Goal: Transaction & Acquisition: Purchase product/service

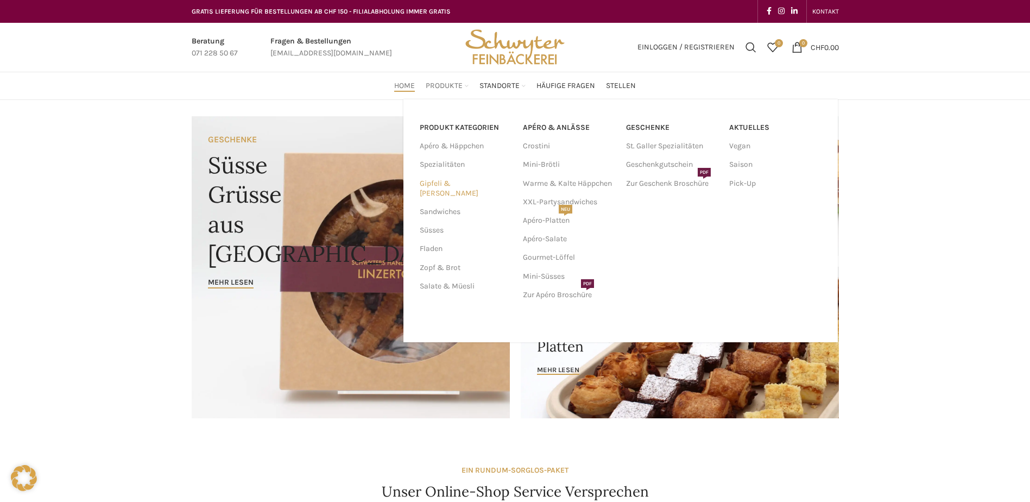
click at [447, 182] on link "Gipfeli & [PERSON_NAME]" at bounding box center [465, 188] width 90 height 28
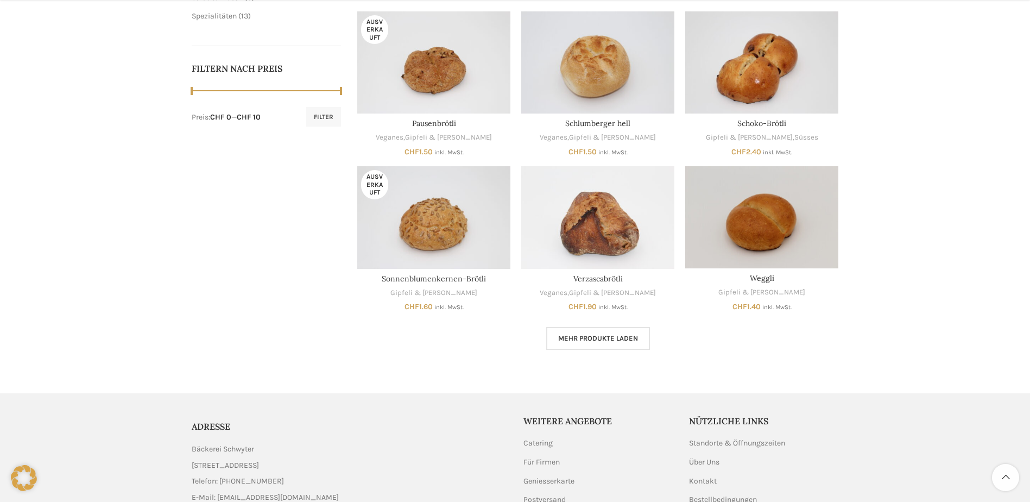
scroll to position [543, 0]
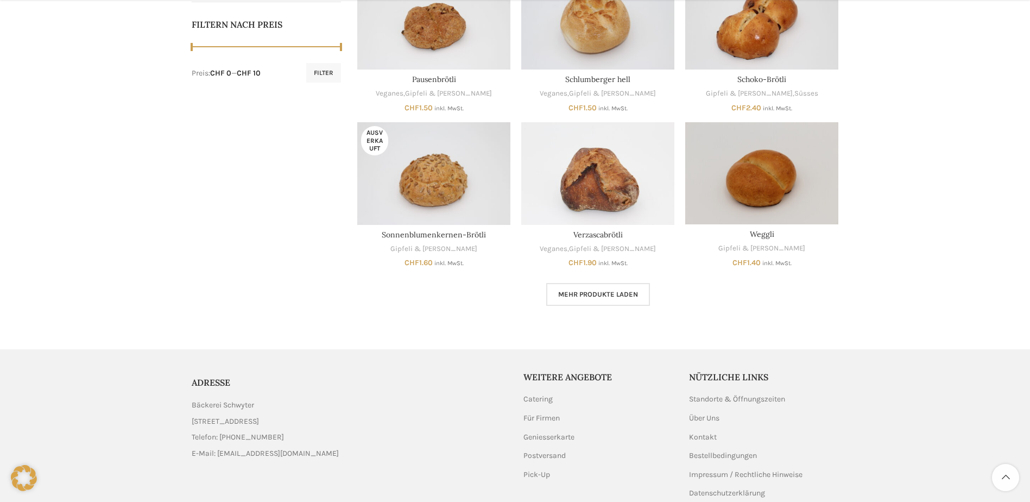
click at [614, 297] on span "Mehr Produkte laden" at bounding box center [598, 294] width 80 height 9
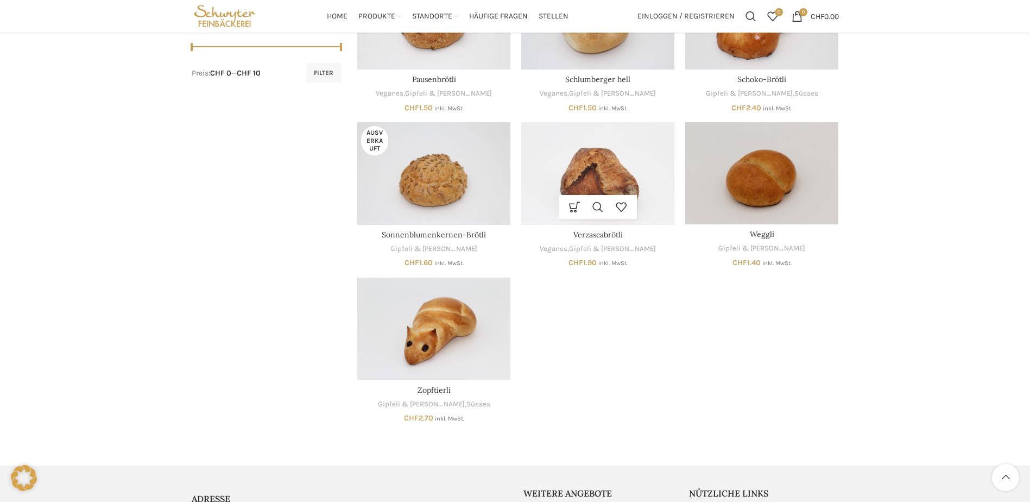
scroll to position [109, 0]
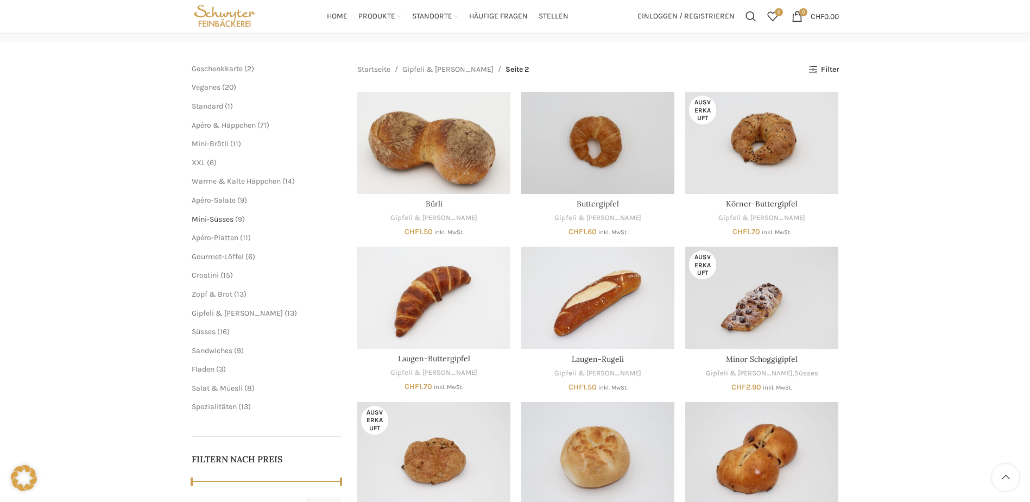
click at [215, 219] on span "Mini-Süsses" at bounding box center [213, 218] width 42 height 9
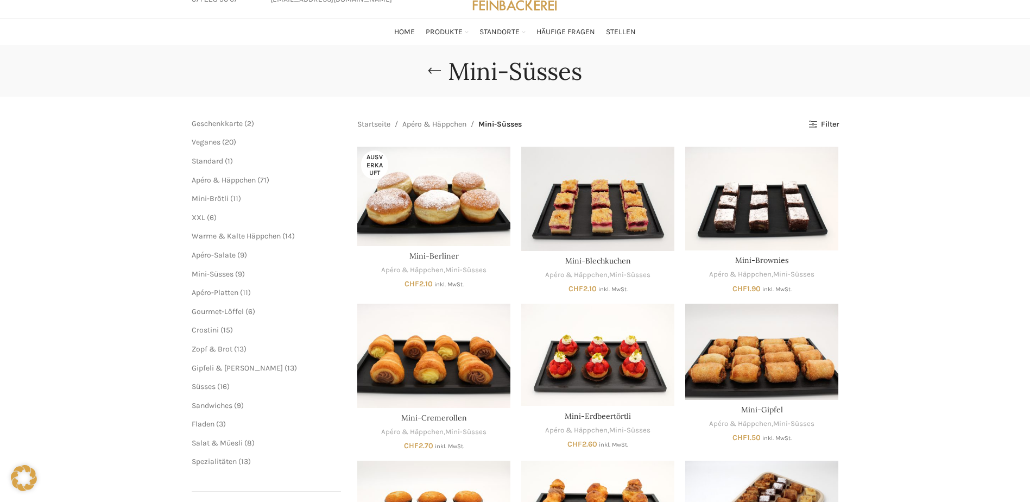
scroll to position [54, 0]
click at [226, 365] on span "Gipfeli & [PERSON_NAME]" at bounding box center [237, 367] width 91 height 9
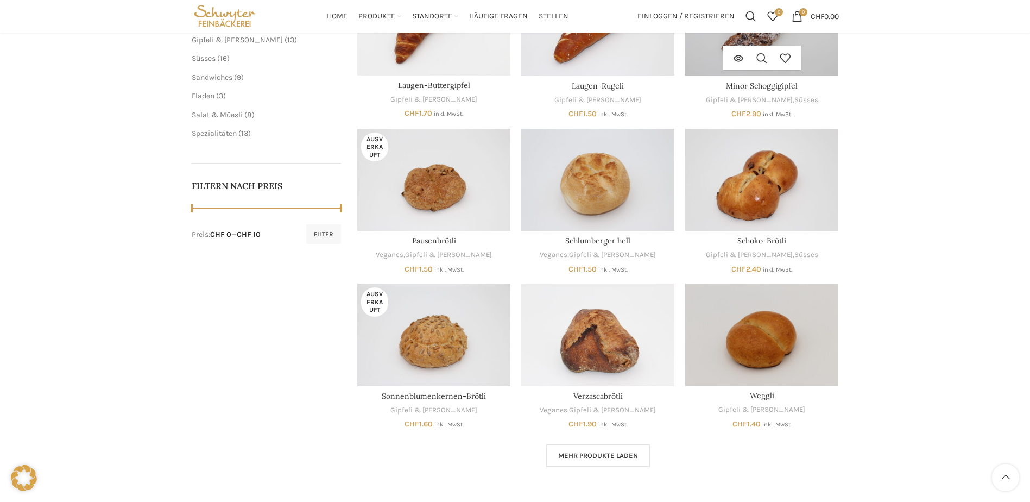
scroll to position [271, 0]
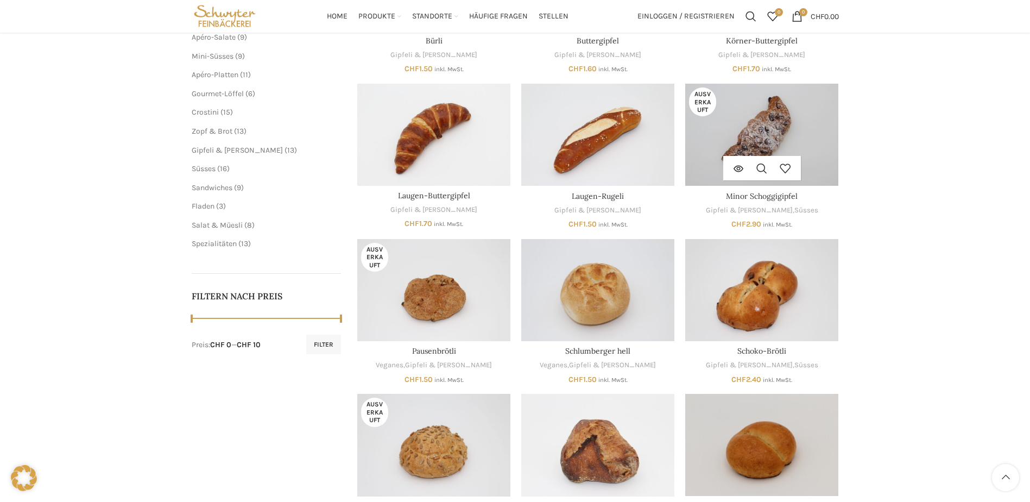
click at [754, 145] on img "Minor Schoggigipfel" at bounding box center [761, 135] width 153 height 102
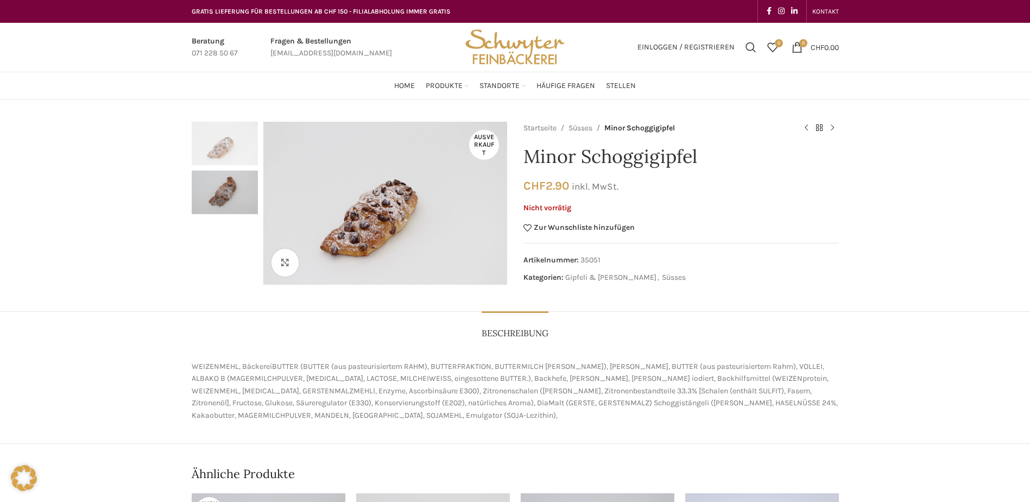
click at [225, 194] on img "2 / 2" at bounding box center [225, 191] width 66 height 43
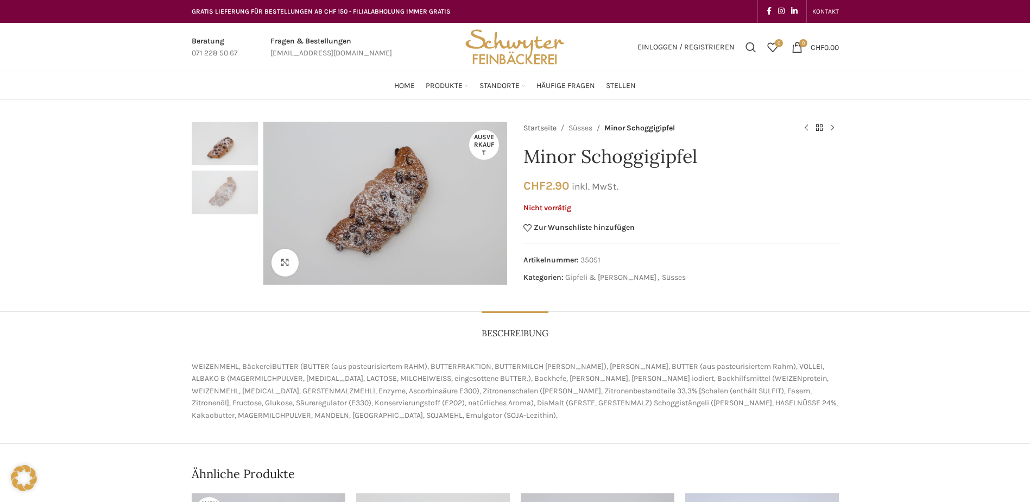
click at [551, 128] on link "Startseite" at bounding box center [539, 128] width 33 height 12
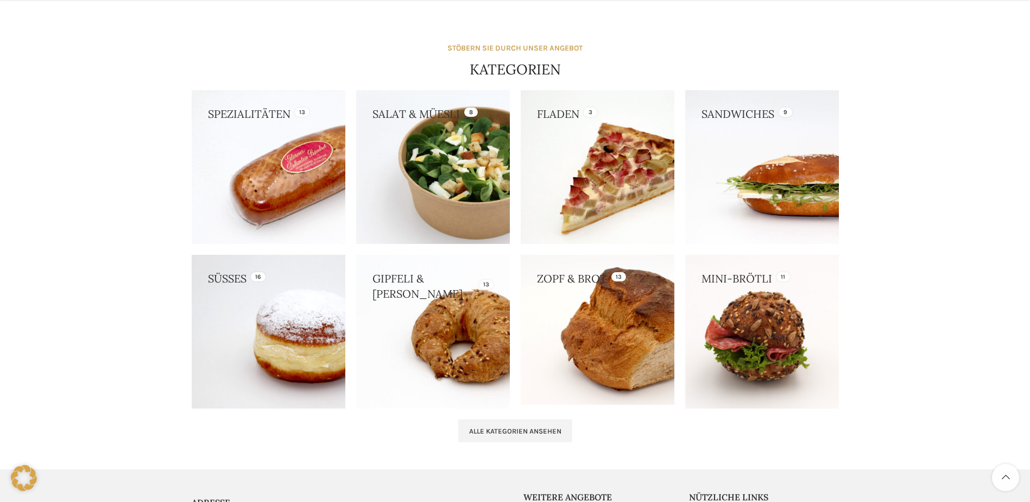
scroll to position [923, 0]
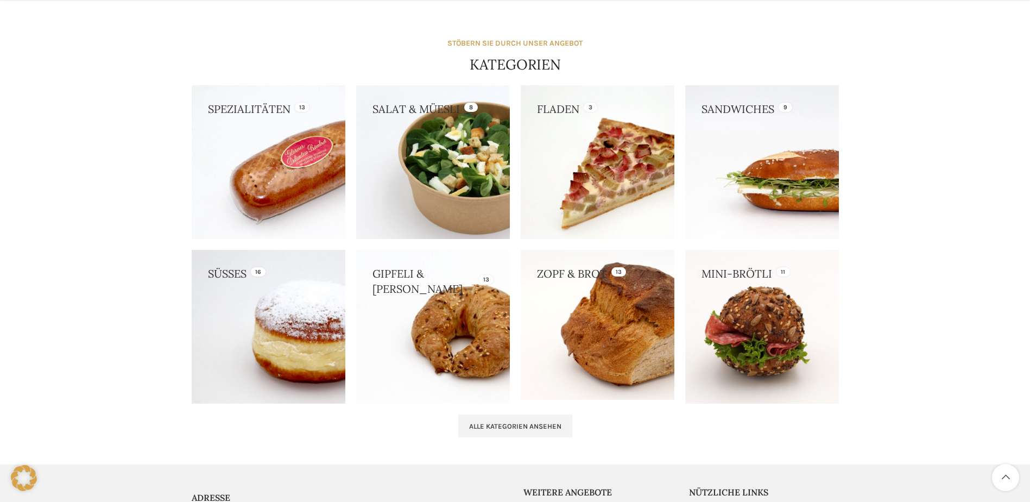
click at [267, 303] on link at bounding box center [269, 327] width 154 height 154
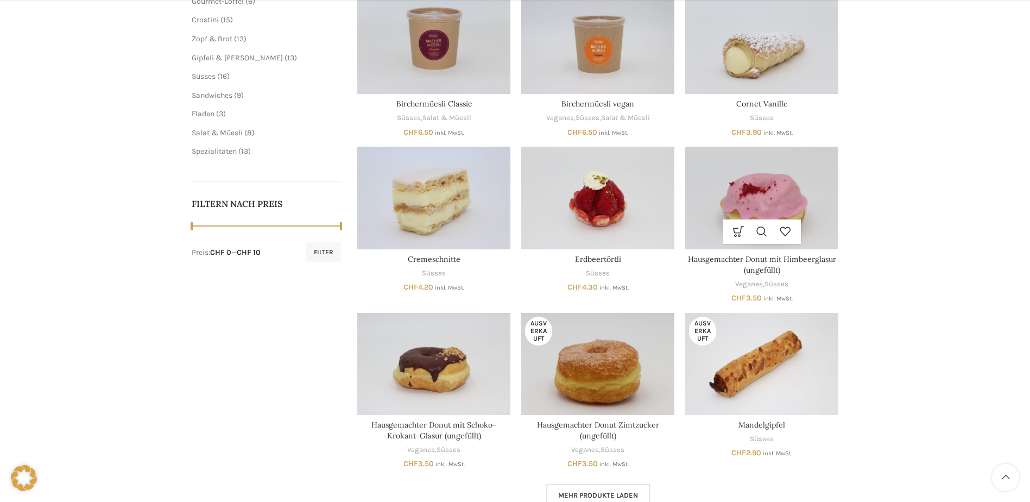
scroll to position [380, 0]
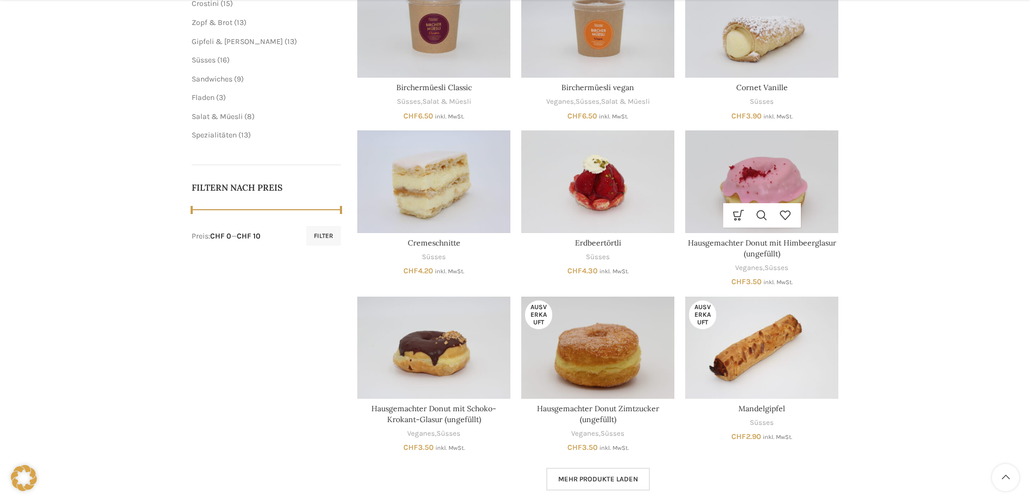
click at [756, 175] on img "Hausgemachter Donut mit Himbeerglasur (ungefüllt)" at bounding box center [761, 181] width 153 height 102
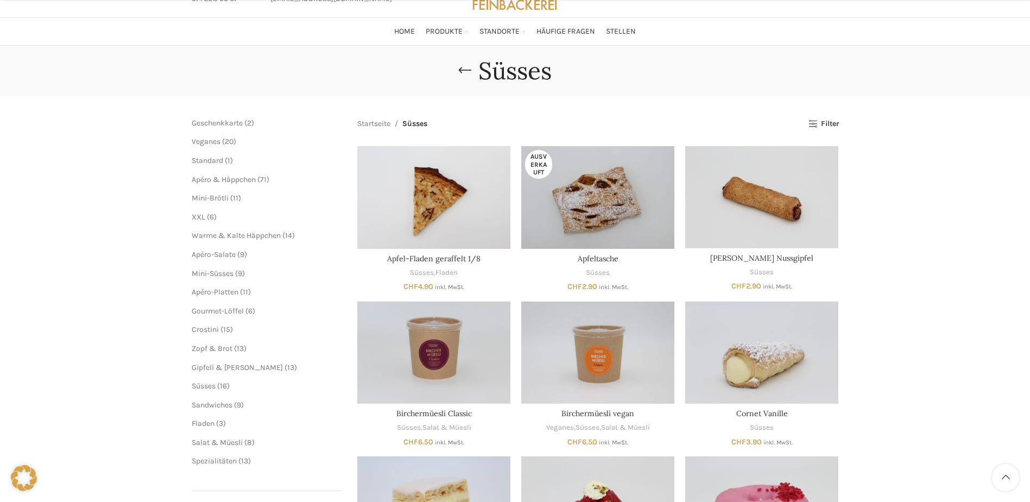
scroll to position [434, 0]
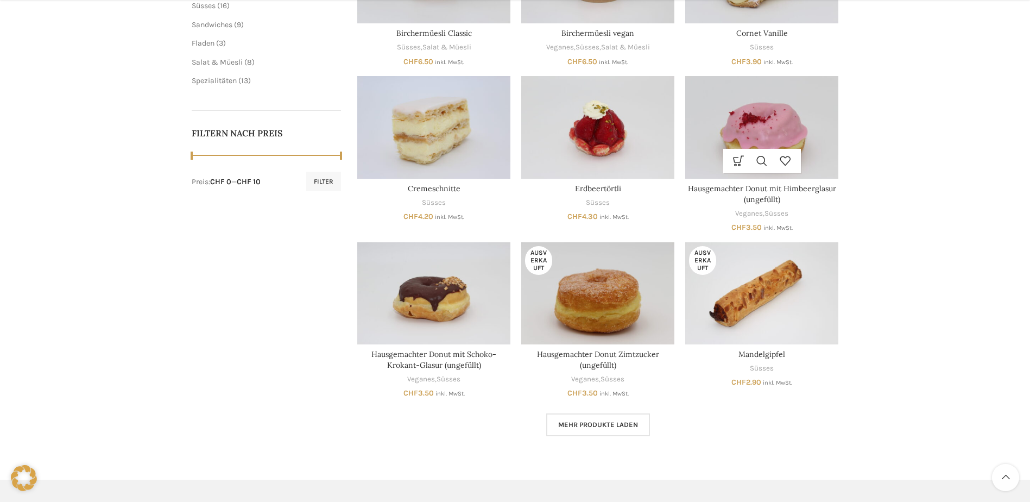
click at [743, 131] on img "Hausgemachter Donut mit Himbeerglasur (ungefüllt)" at bounding box center [761, 127] width 153 height 102
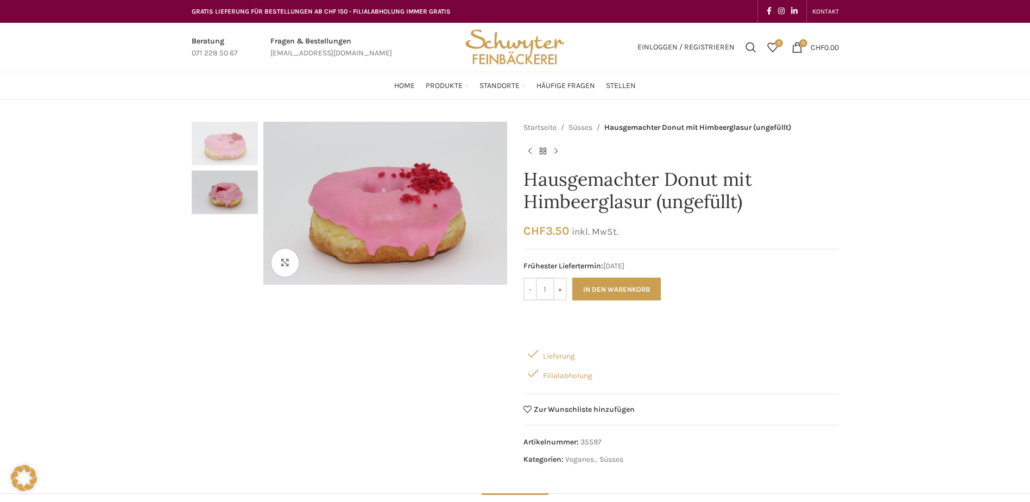
click at [549, 287] on input "1" at bounding box center [545, 288] width 16 height 23
drag, startPoint x: 548, startPoint y: 288, endPoint x: 526, endPoint y: 288, distance: 22.3
click at [526, 288] on div "- Hausgemachter Donut mit Himbeerglasur (ungefüllt) Menge 1 +" at bounding box center [544, 288] width 43 height 23
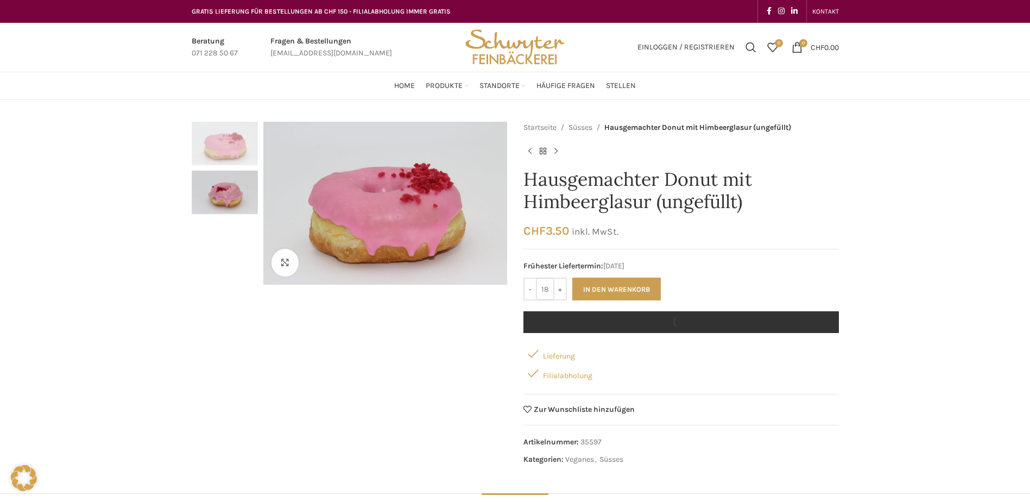
type input "18"
click at [710, 274] on div "Startseite Süsses Hausgemachter Donut mit Himbeerglasur (ungefüllt) Birchermües…" at bounding box center [680, 297] width 315 height 350
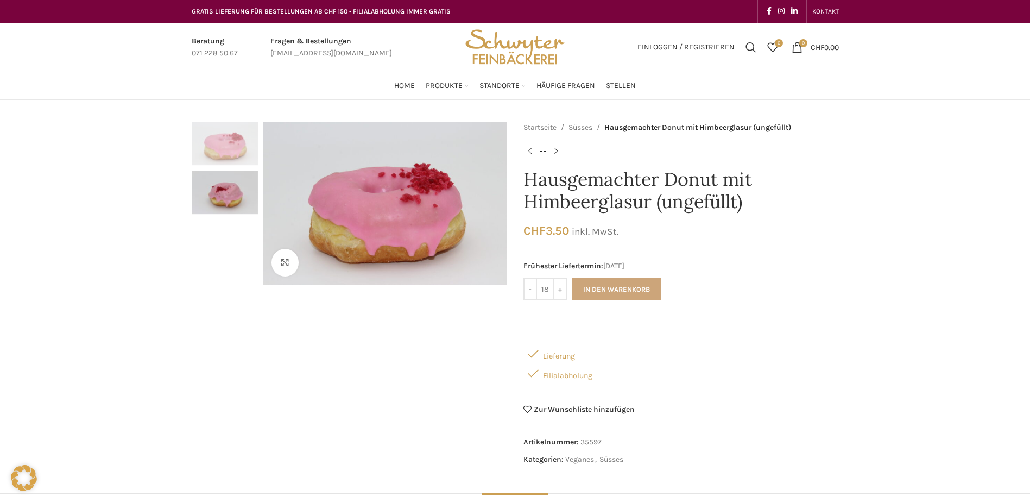
click at [603, 287] on button "In den Warenkorb" at bounding box center [616, 288] width 88 height 23
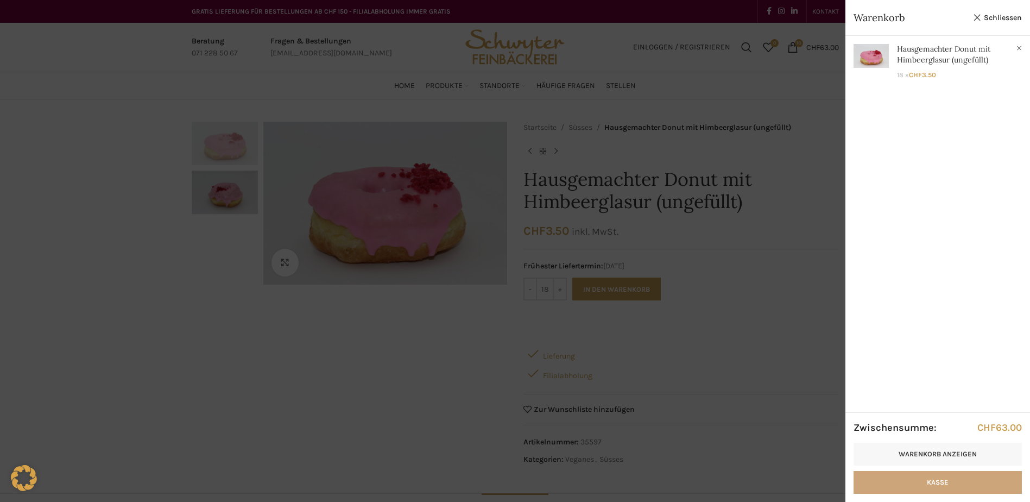
click at [919, 478] on link "Kasse" at bounding box center [937, 482] width 168 height 23
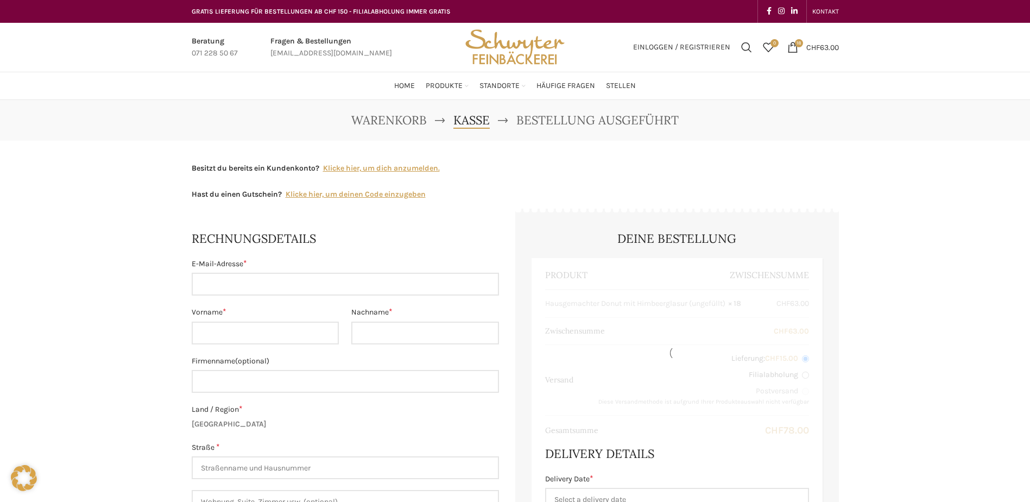
select select "SG"
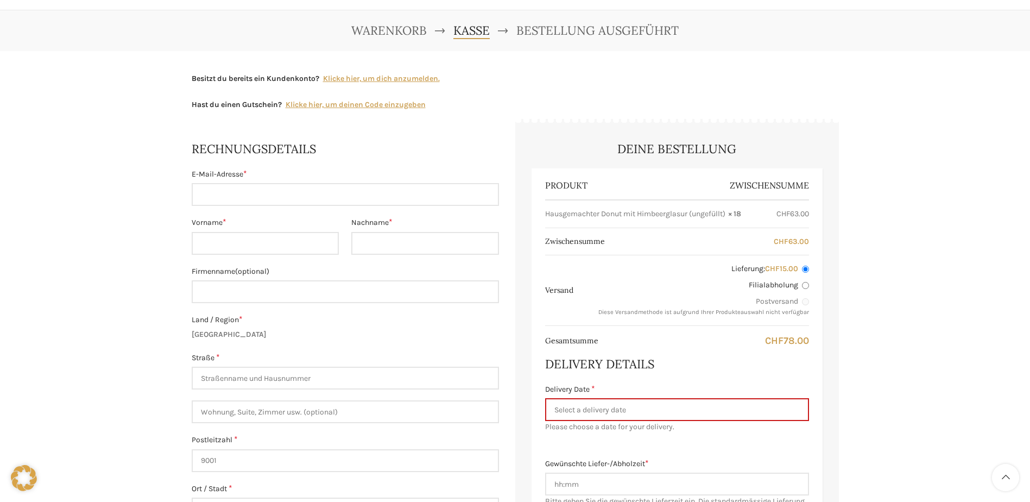
scroll to position [109, 0]
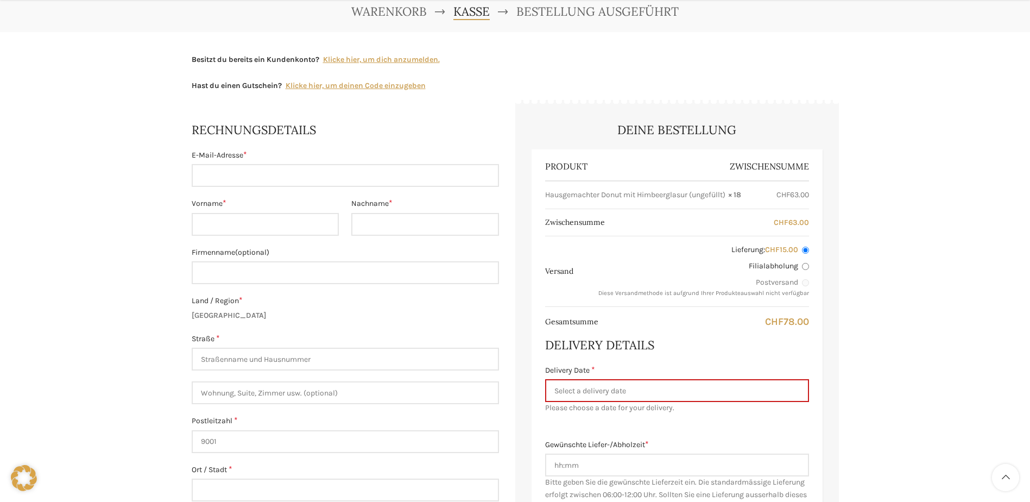
click at [805, 269] on input "Filialabholung" at bounding box center [805, 266] width 7 height 7
radio input "true"
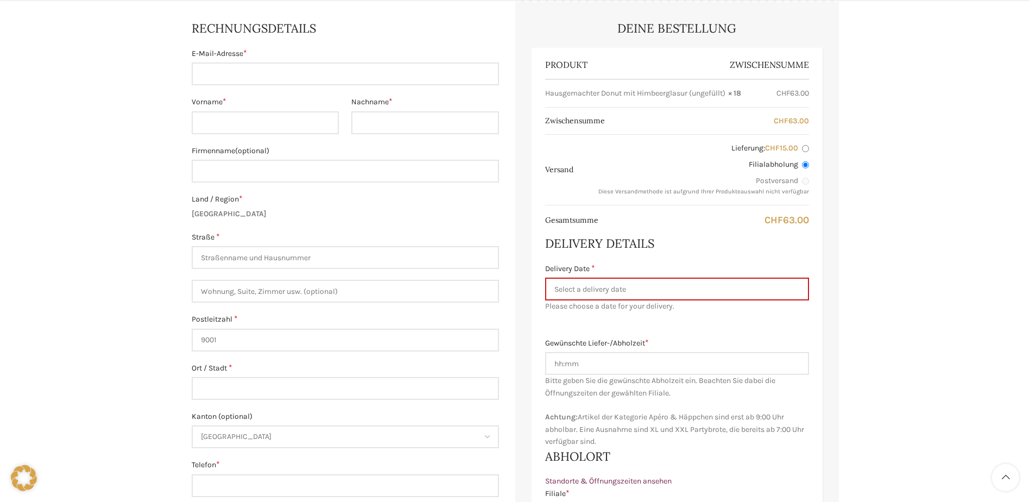
scroll to position [217, 0]
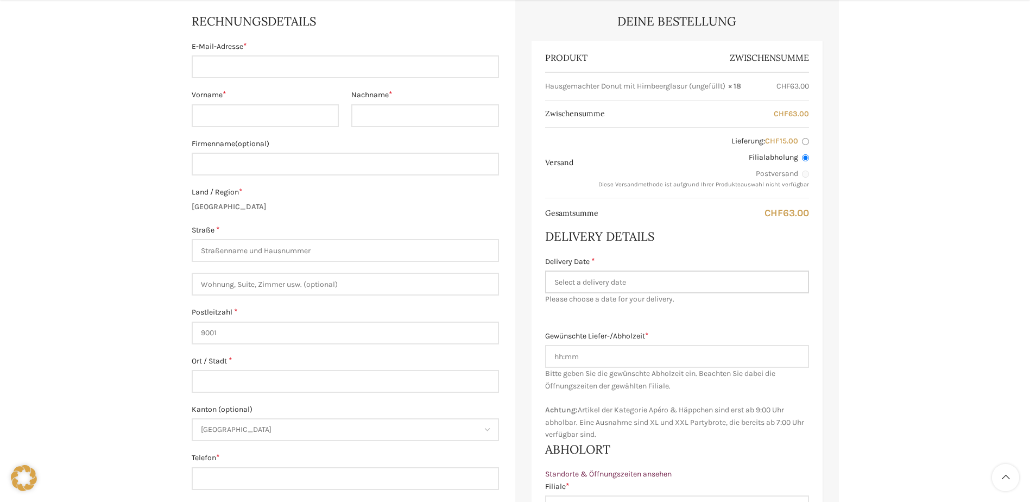
click at [617, 279] on input "Delivery Date *" at bounding box center [677, 281] width 264 height 23
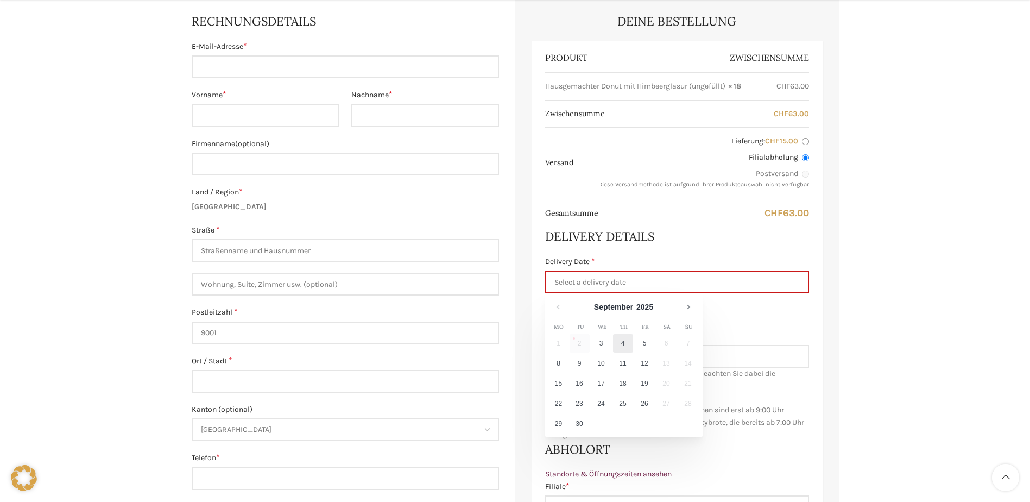
click at [624, 344] on link "4" at bounding box center [623, 343] width 20 height 18
type input "04.09.2025"
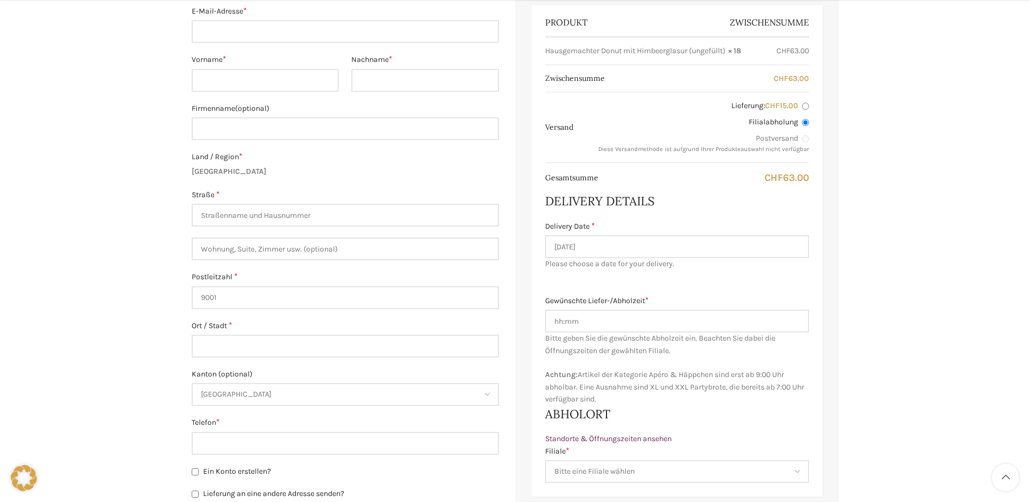
scroll to position [271, 0]
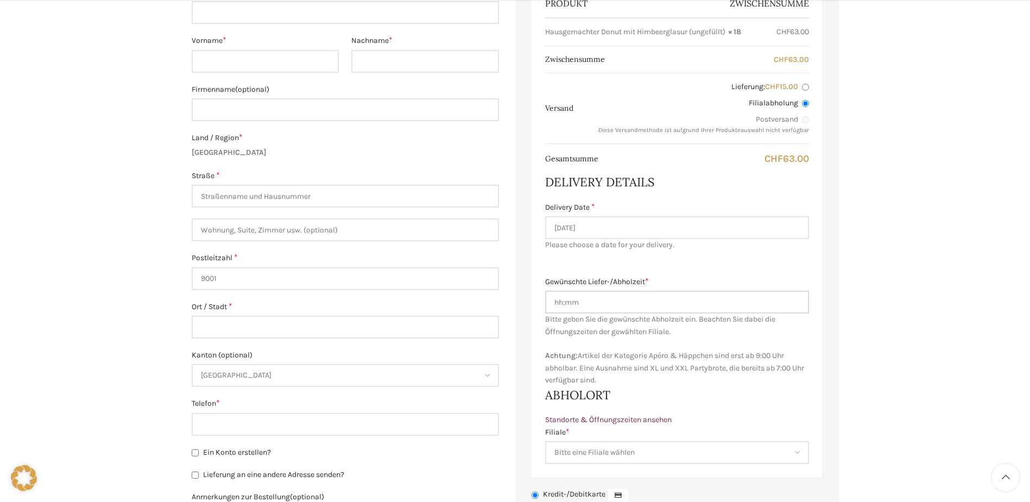
click at [564, 300] on input "Gewünschte Liefer-/Abholzeit *" at bounding box center [677, 301] width 264 height 23
type input "09:00"
click at [903, 316] on div "Warenkorb Kasse Bestellung ausgeführt Besitzt du bereits ein Kundenkonto? Klick…" at bounding box center [515, 301] width 1030 height 946
click at [634, 345] on div "Gewünschte Liefer-/Abholzeit * 09:00 Bitte geben Sie die gewünschte Lieferzeit …" at bounding box center [677, 331] width 264 height 111
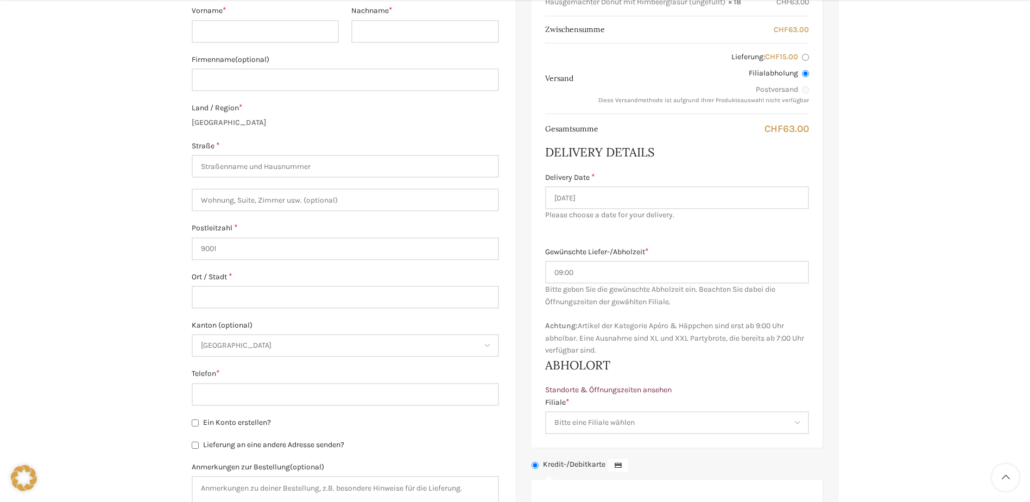
scroll to position [326, 0]
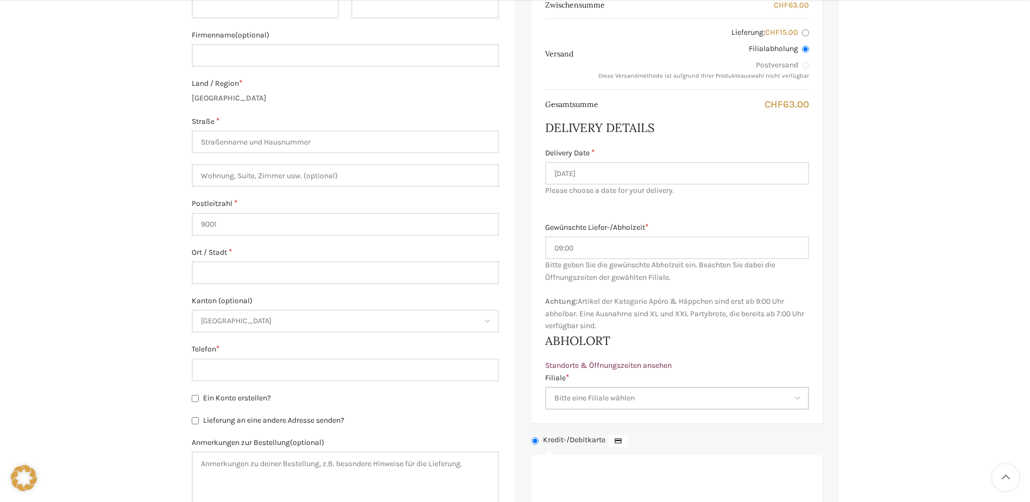
click at [617, 397] on select "Bitte eine Filiale wählen Backstube Schuppis Neugasse Lindenpark Bahnhof St. Ga…" at bounding box center [677, 398] width 264 height 23
select select "11682"
click at [545, 387] on select "Bitte eine Filiale wählen Backstube Schuppis Neugasse Lindenpark Bahnhof St. Ga…" at bounding box center [677, 398] width 264 height 23
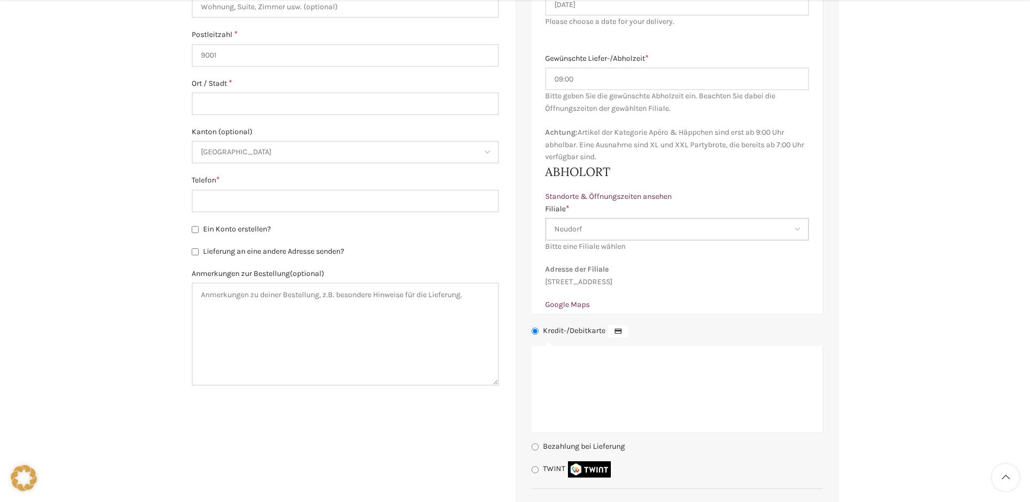
scroll to position [543, 0]
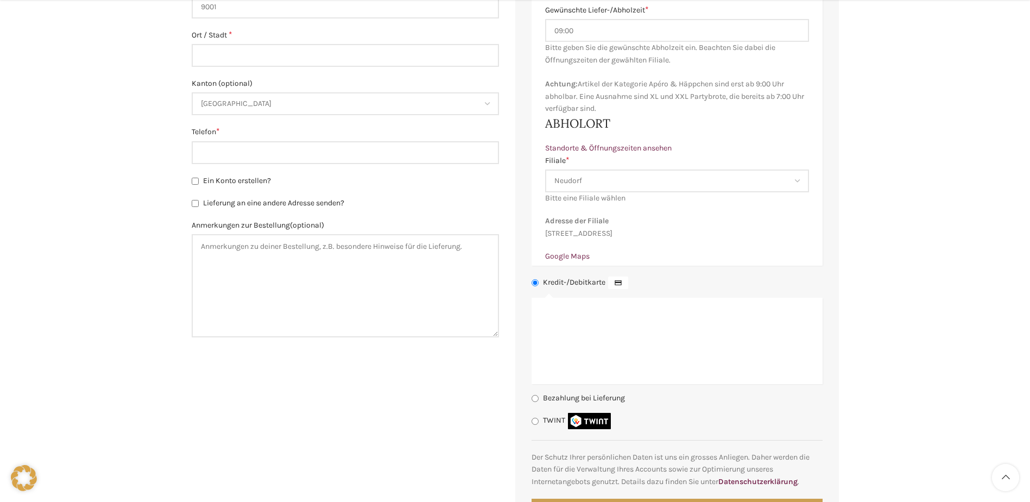
click at [536, 404] on li "Bezahlung bei Lieferung Die Bezahlung bei Filialabholung ist mit Kreditkarte, T…" at bounding box center [676, 398] width 291 height 12
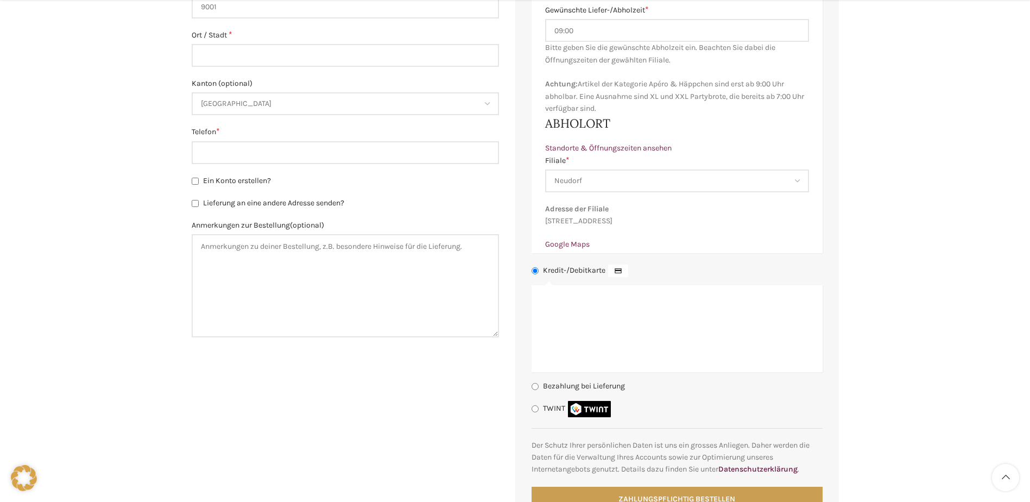
click at [535, 390] on input "Bezahlung bei Lieferung" at bounding box center [534, 386] width 7 height 7
radio input "true"
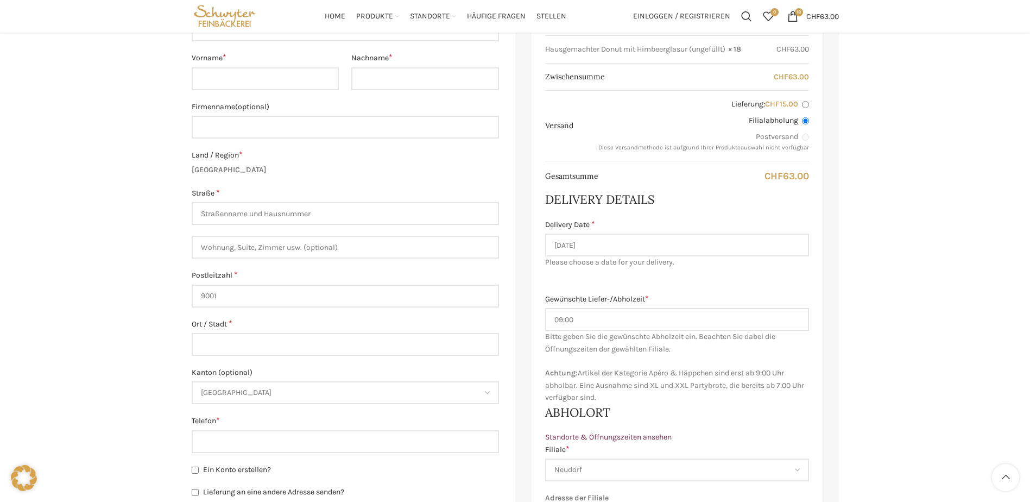
scroll to position [0, 0]
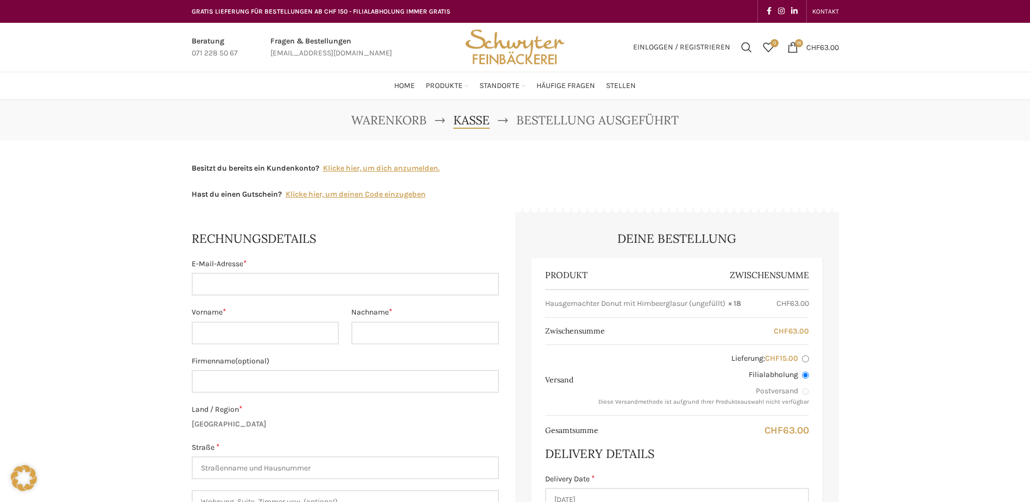
click at [362, 171] on link "Klicke hier, um dich anzumelden." at bounding box center [381, 168] width 117 height 12
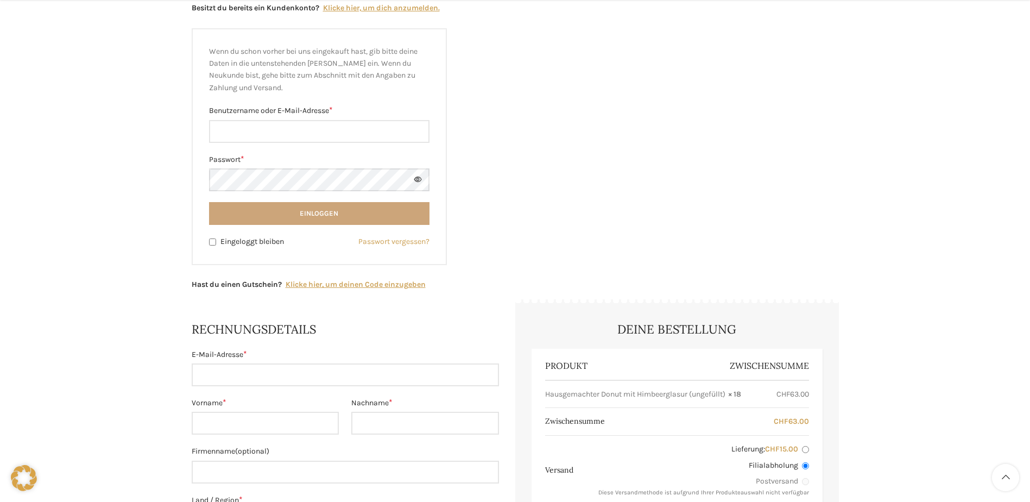
scroll to position [161, 0]
click at [252, 127] on input "Benutzername oder E-Mail-Adresse * Erforderlich" at bounding box center [319, 130] width 220 height 23
type input "[PERSON_NAME][EMAIL_ADDRESS][DOMAIN_NAME]"
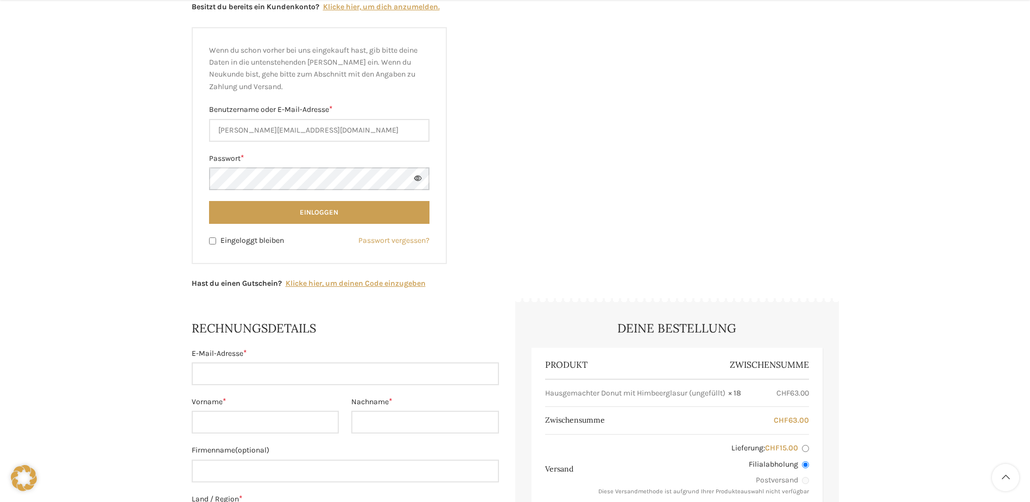
click at [209, 201] on button "Einloggen" at bounding box center [319, 212] width 220 height 23
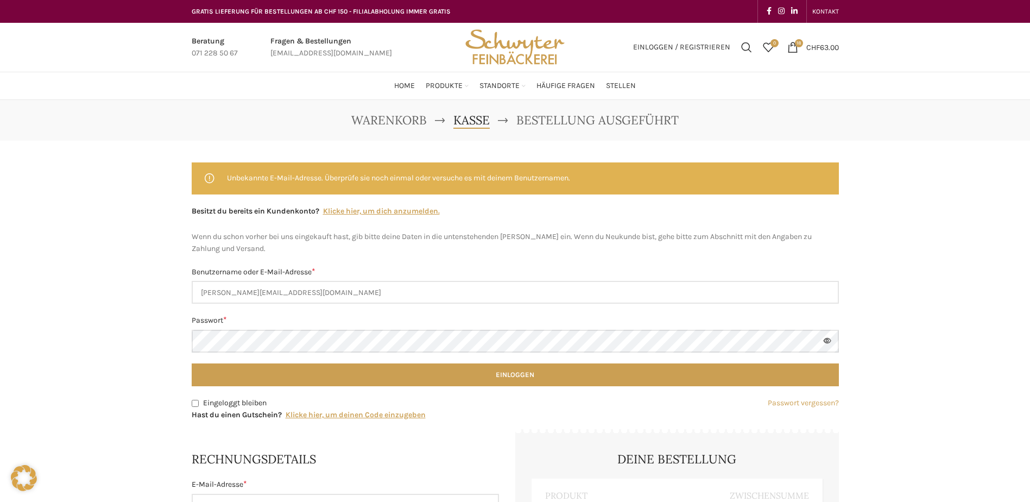
select select "SG"
click at [192, 363] on button "Einloggen" at bounding box center [515, 374] width 647 height 23
select select "SG"
click at [791, 401] on link "Passwort vergessen?" at bounding box center [803, 403] width 71 height 12
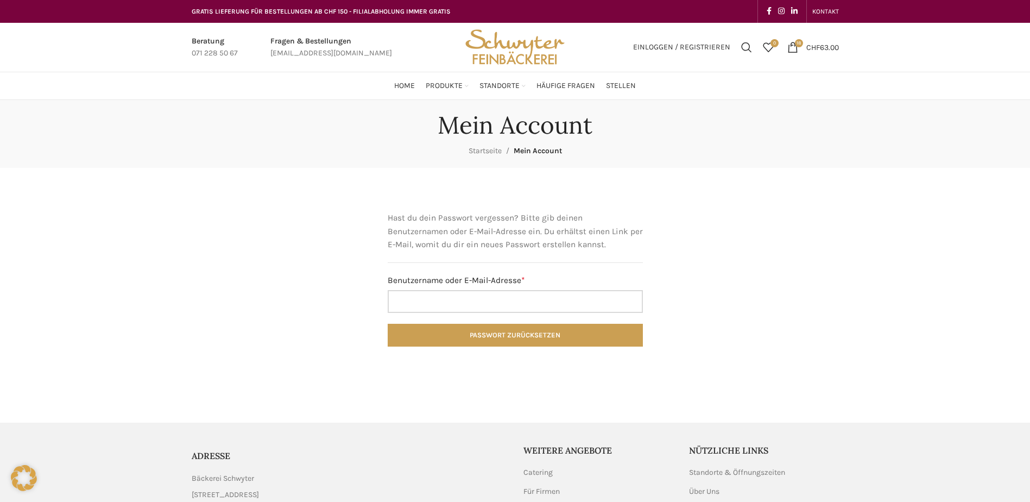
click at [453, 301] on input "Benutzername oder E-Mail-Adresse * Erforderlich" at bounding box center [515, 301] width 255 height 23
type input "[PERSON_NAME][EMAIL_ADDRESS][DOMAIN_NAME]"
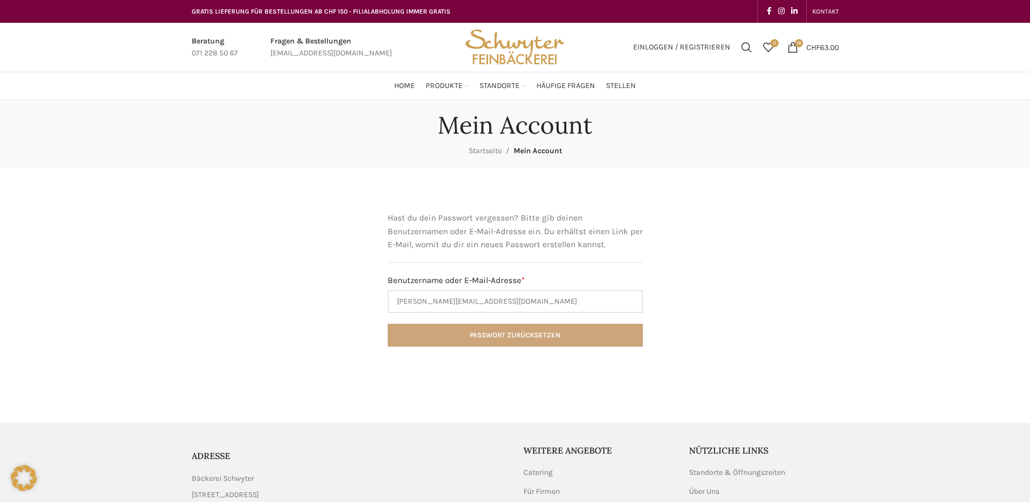
click at [496, 336] on button "Passwort zurücksetzen" at bounding box center [515, 335] width 255 height 23
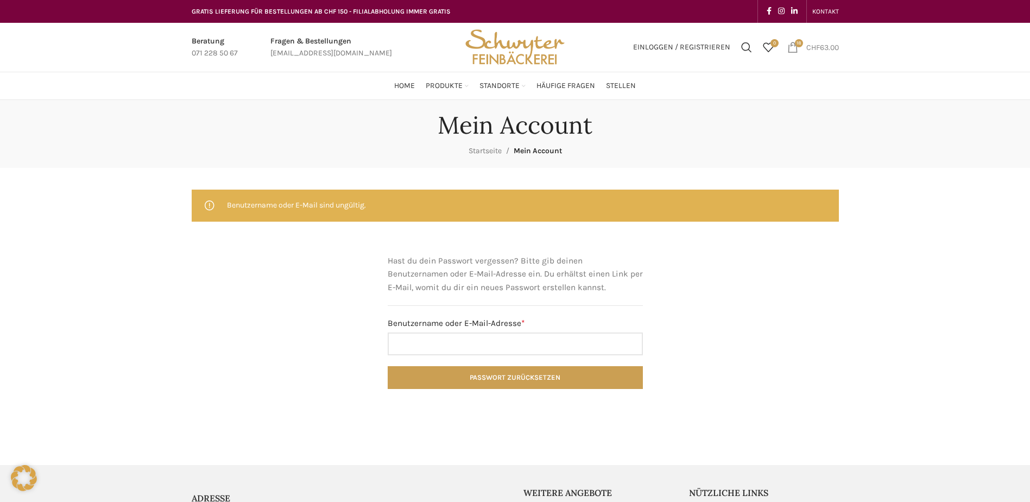
click at [794, 48] on span "18 items" at bounding box center [792, 47] width 11 height 11
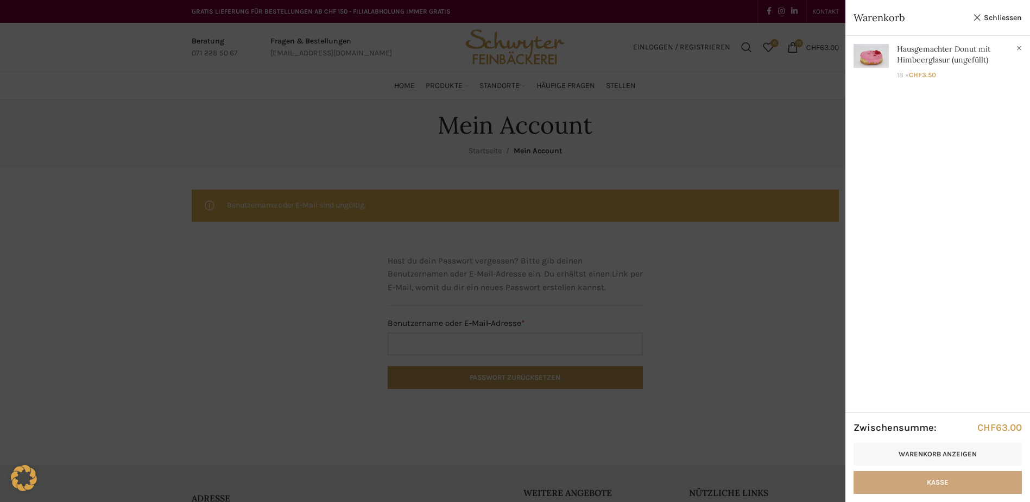
click at [911, 484] on link "Kasse" at bounding box center [937, 482] width 168 height 23
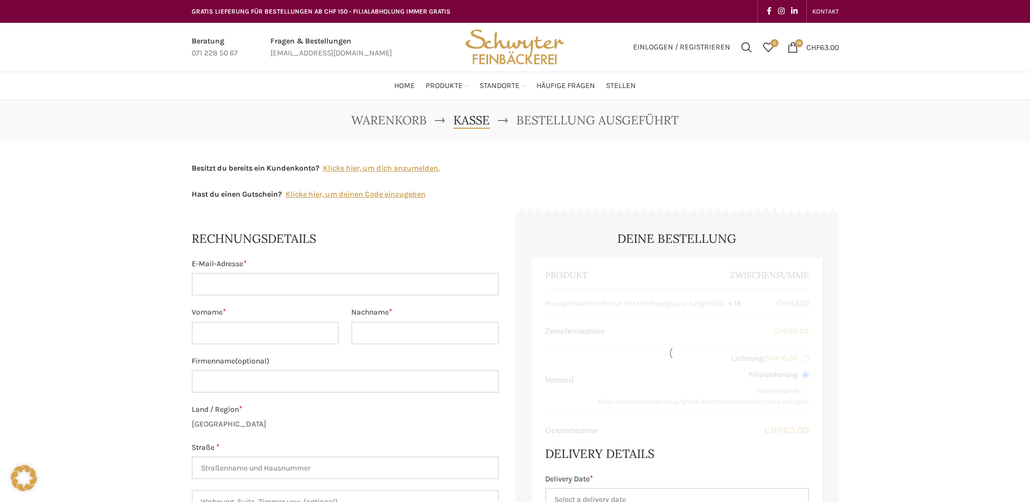
select select "SG"
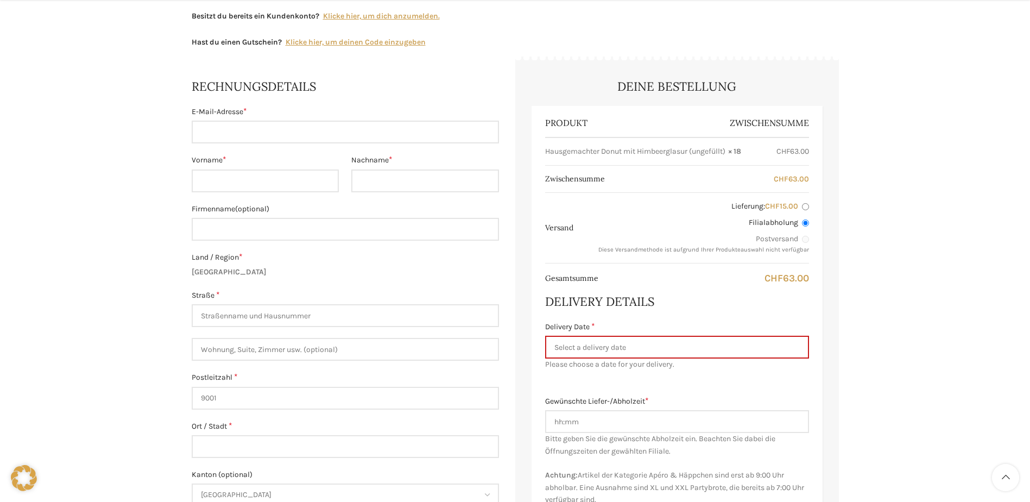
scroll to position [163, 0]
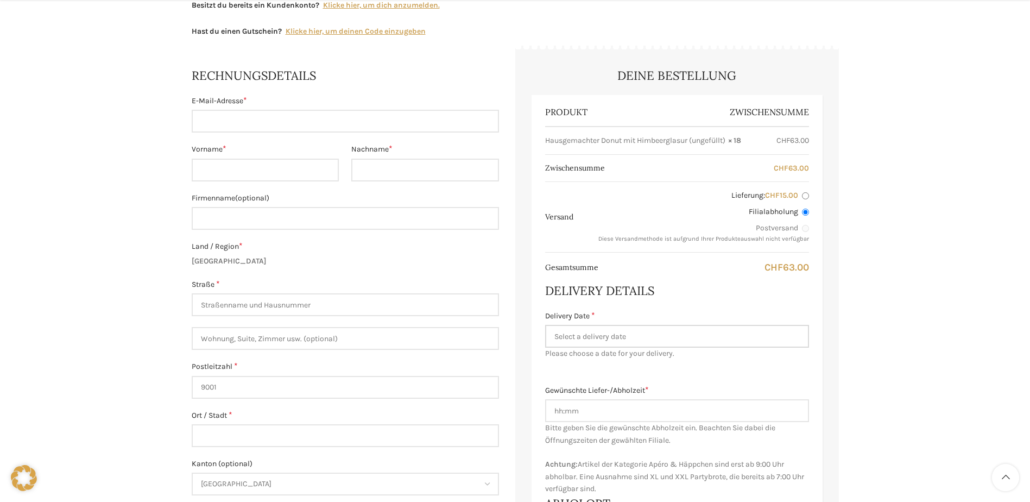
click at [618, 337] on input "Delivery Date *" at bounding box center [677, 336] width 264 height 23
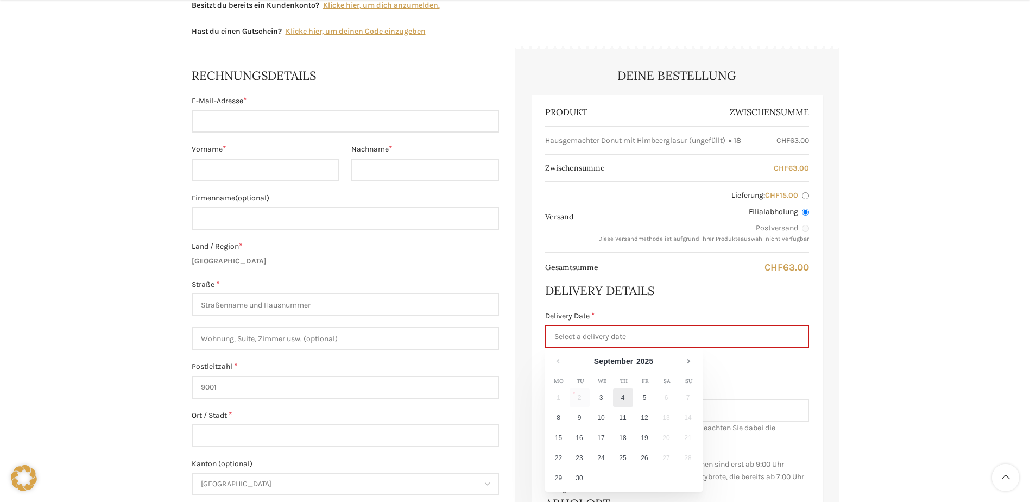
click at [626, 396] on link "4" at bounding box center [623, 397] width 20 height 18
type input "[DATE]"
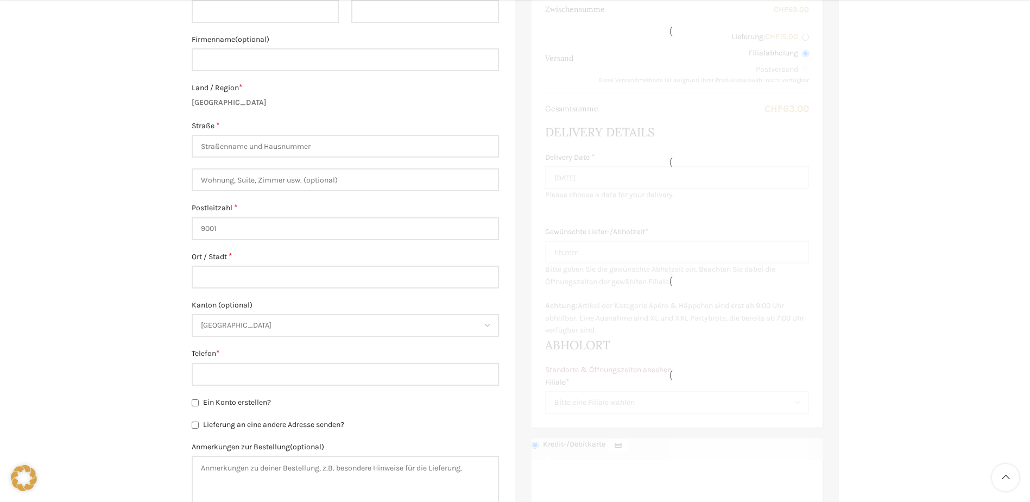
scroll to position [326, 0]
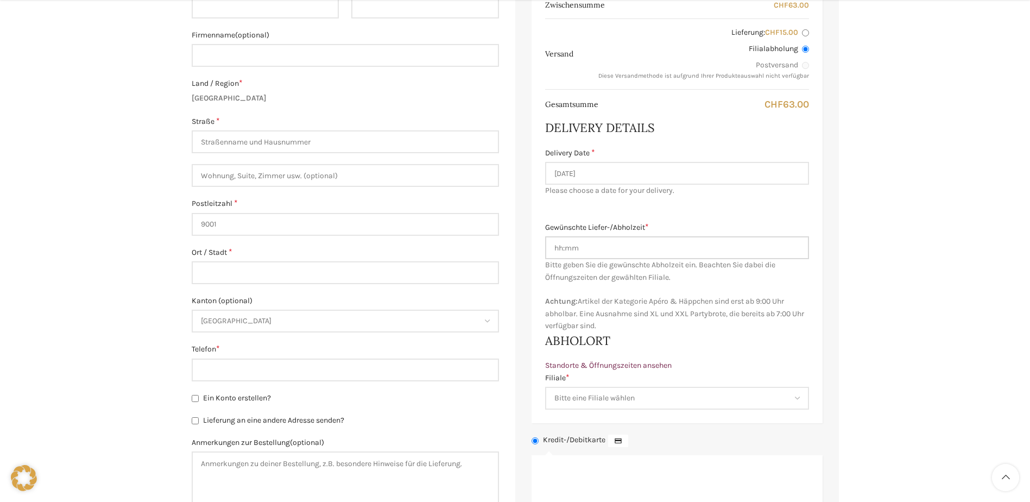
drag, startPoint x: 566, startPoint y: 248, endPoint x: 598, endPoint y: 238, distance: 34.0
click at [566, 248] on input "Gewünschte Liefer-/Abholzeit *" at bounding box center [677, 247] width 264 height 23
type input "09:00"
click at [741, 144] on div "Delivery Details Sorry, there are no dates available for that shipping method. …" at bounding box center [677, 158] width 264 height 78
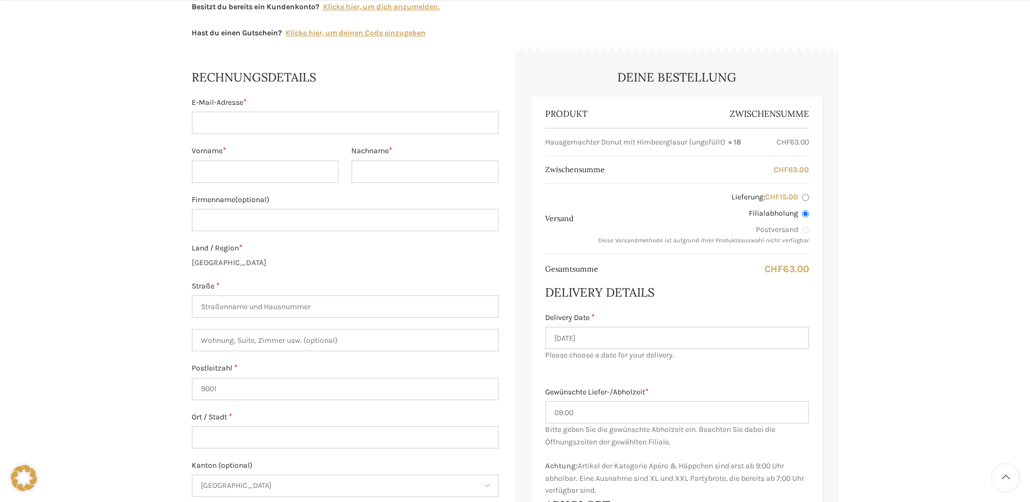
scroll to position [163, 0]
click at [228, 117] on input "E-Mail-Adresse *" at bounding box center [345, 121] width 307 height 23
type input "[PERSON_NAME][EMAIL_ADDRESS][DOMAIN_NAME]"
type input "Ralf"
type input "Schäpper"
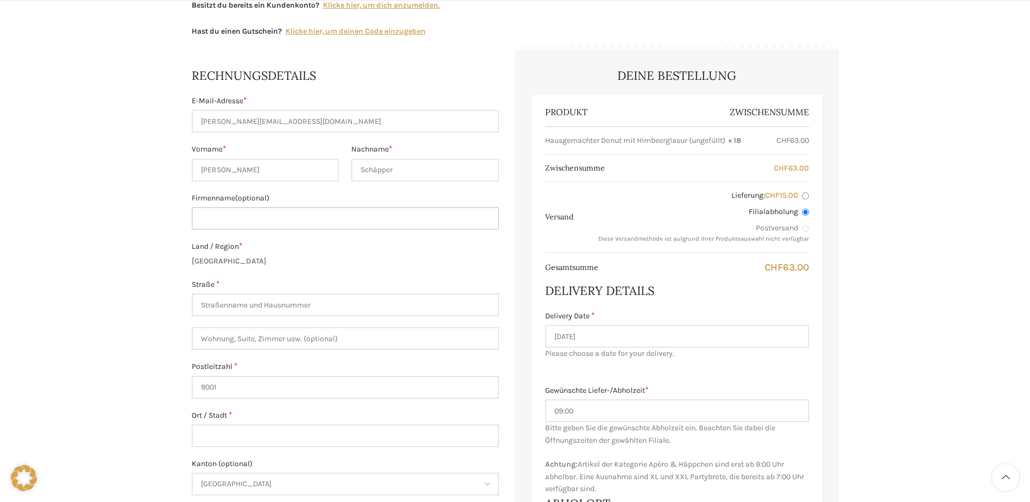
type input "Schulhaus Feldli-Schoren"
type input "Rosenfeldweg 9, 9000 St.Gallen"
type input "St. Gallen"
type input "[PHONE_NUMBER]"
drag, startPoint x: 307, startPoint y: 215, endPoint x: 68, endPoint y: 205, distance: 238.5
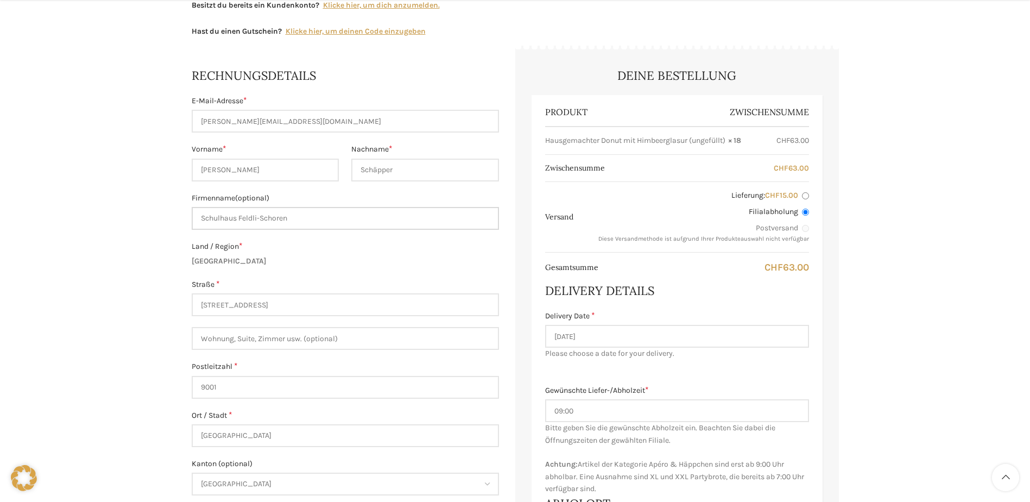
click at [69, 209] on div "Warenkorb Kasse Bestellung ausgeführt Besitzt du bereits ein Kundenkonto? Klick…" at bounding box center [515, 410] width 1030 height 946
type input "Oberstufe Ost Schulhaus Zil"
click at [444, 254] on p "Land / Region * Schweiz" at bounding box center [345, 253] width 307 height 27
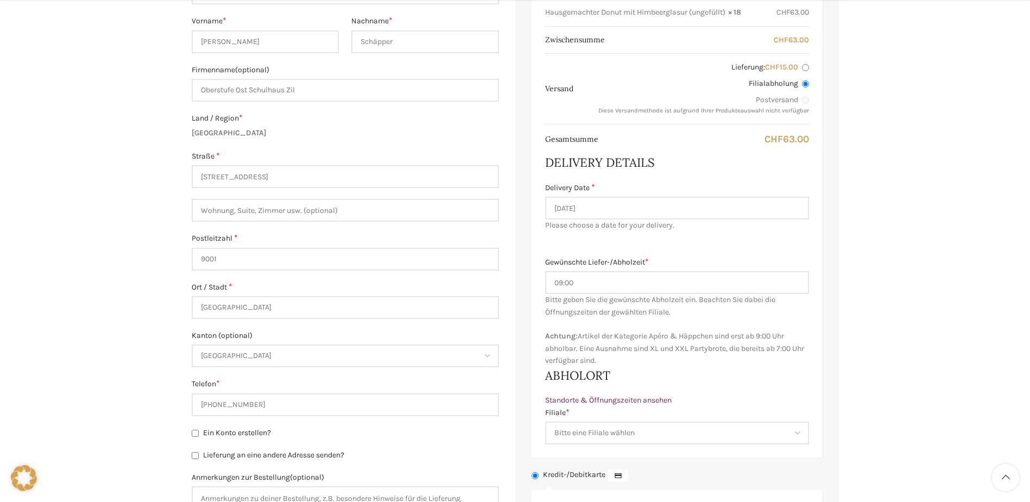
scroll to position [326, 0]
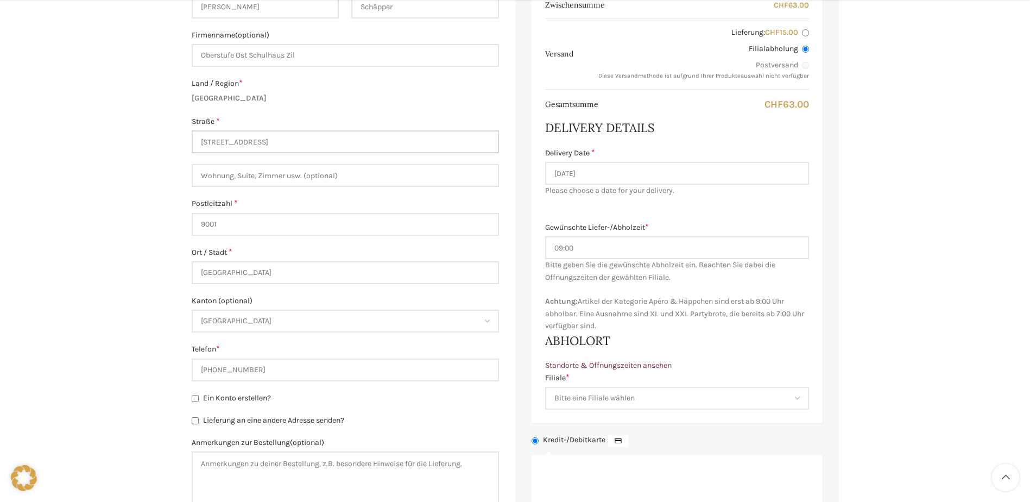
drag, startPoint x: 325, startPoint y: 147, endPoint x: 115, endPoint y: 138, distance: 210.3
click at [116, 139] on div "Warenkorb Kasse Bestellung ausgeführt Besitzt du bereits ein Kundenkonto? Klick…" at bounding box center [515, 247] width 1030 height 946
type input "[STREET_ADDRESS]"
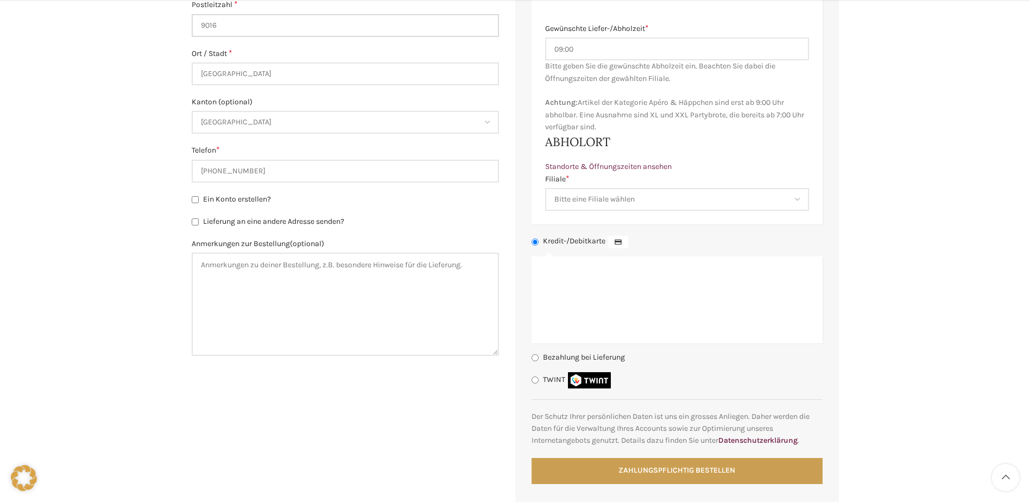
scroll to position [543, 0]
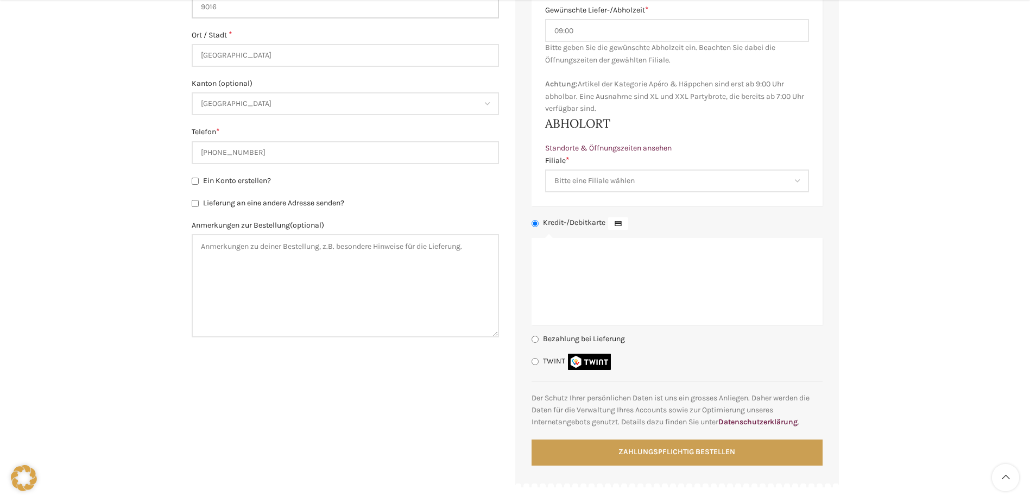
type input "9016"
click at [536, 338] on input "Bezahlung bei Lieferung" at bounding box center [534, 338] width 7 height 7
radio input "true"
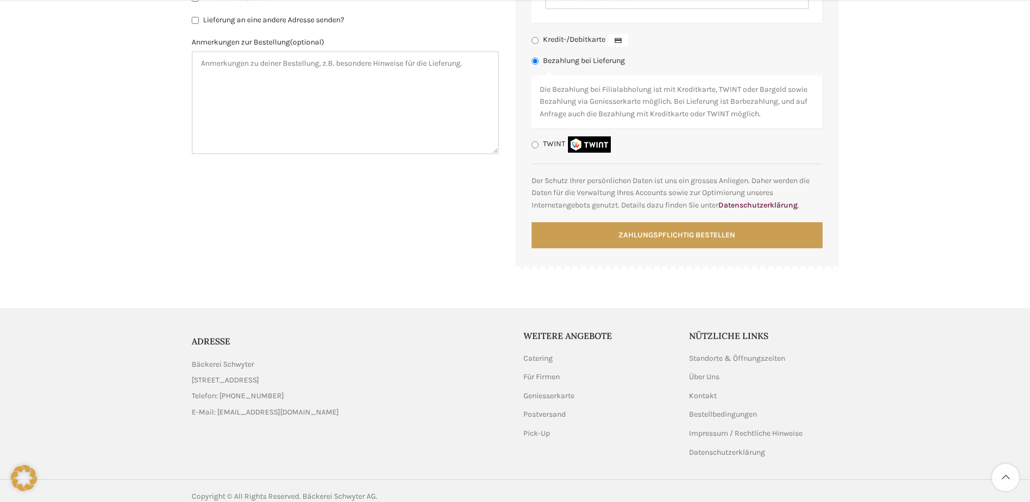
scroll to position [738, 0]
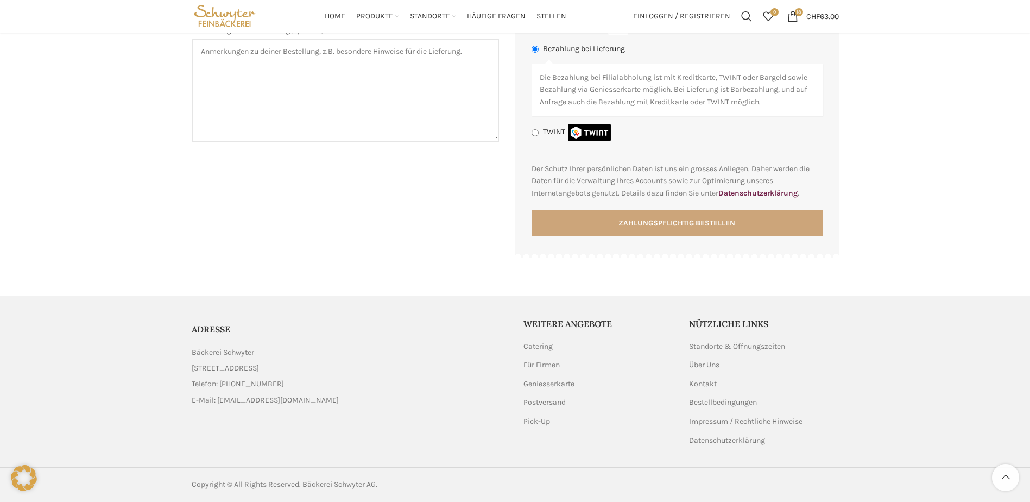
click at [678, 224] on button "Zahlungspflichtig bestellen" at bounding box center [676, 223] width 291 height 26
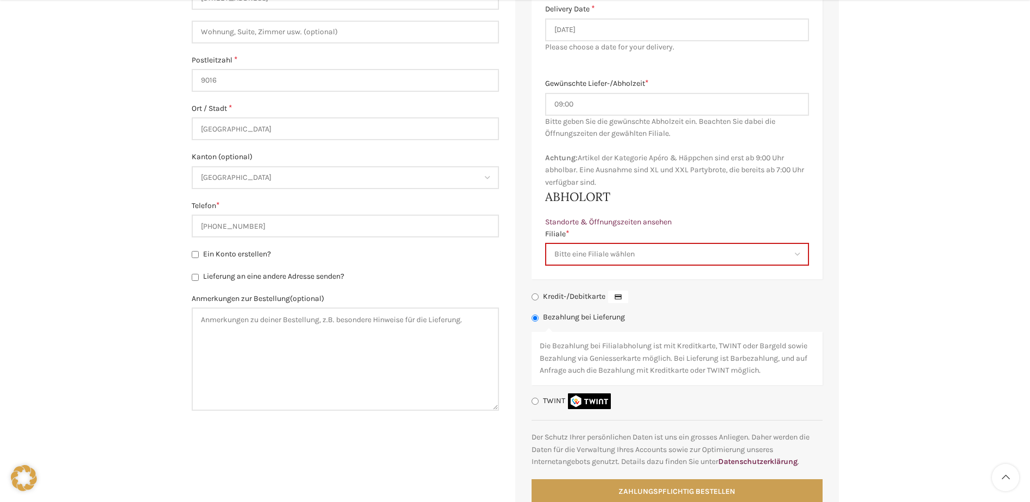
scroll to position [540, 0]
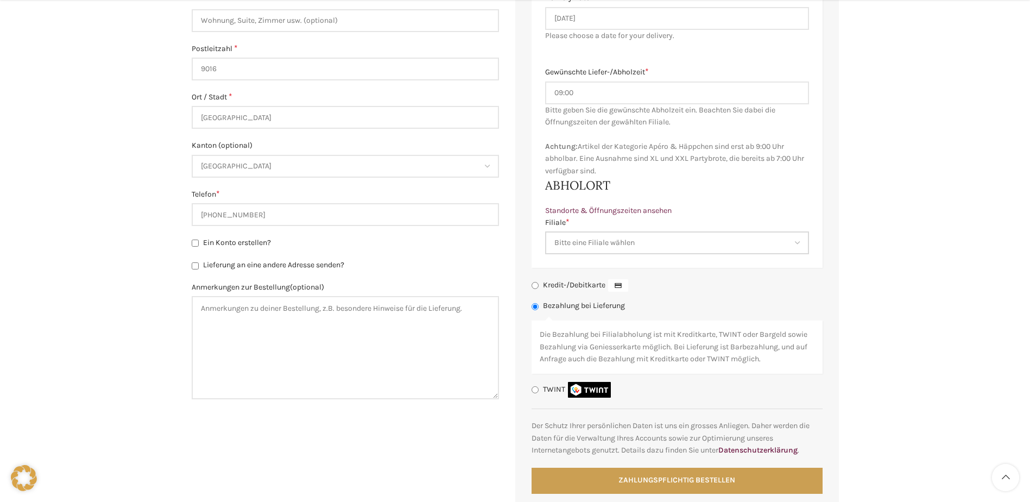
click at [630, 236] on select "Bitte eine Filiale wählen Backstube Schuppis Neugasse Lindenpark Bahnhof St. Ga…" at bounding box center [677, 242] width 264 height 23
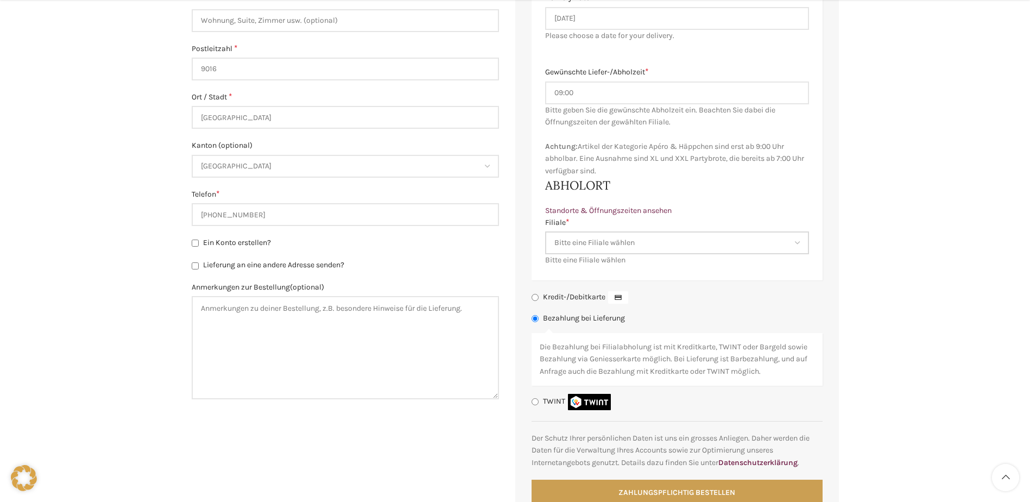
select select "11682"
click at [545, 231] on select "Bitte eine Filiale wählen Backstube Schuppis Neugasse Lindenpark Bahnhof St. Ga…" at bounding box center [677, 242] width 264 height 23
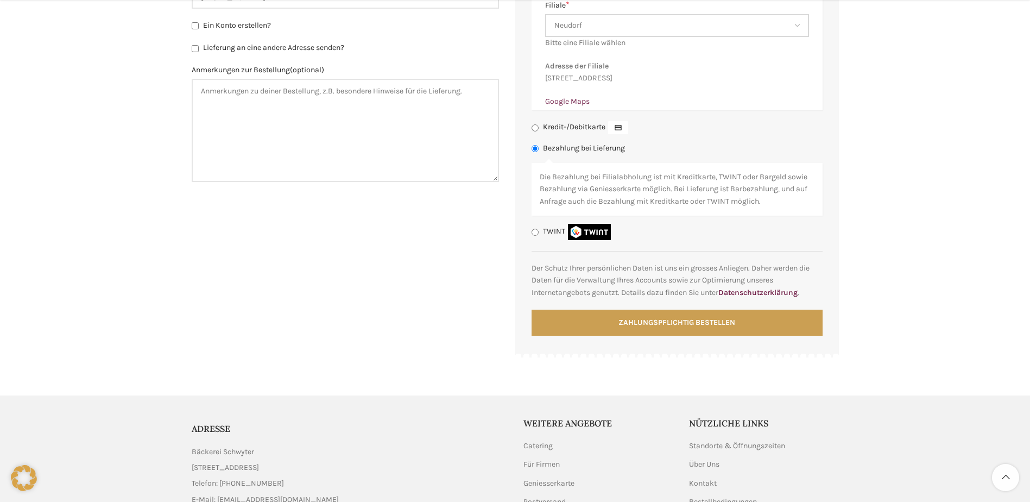
scroll to position [865, 0]
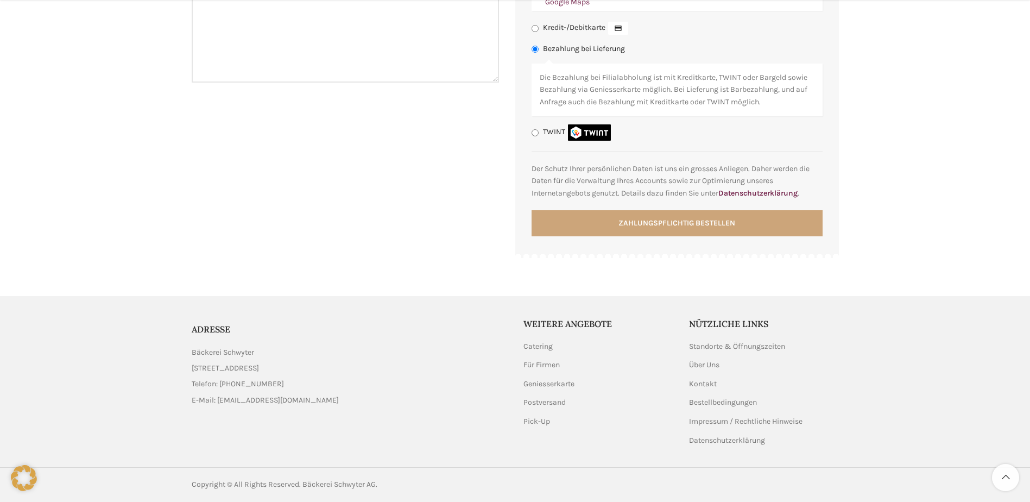
click at [679, 229] on button "Zahlungspflichtig bestellen" at bounding box center [676, 223] width 291 height 26
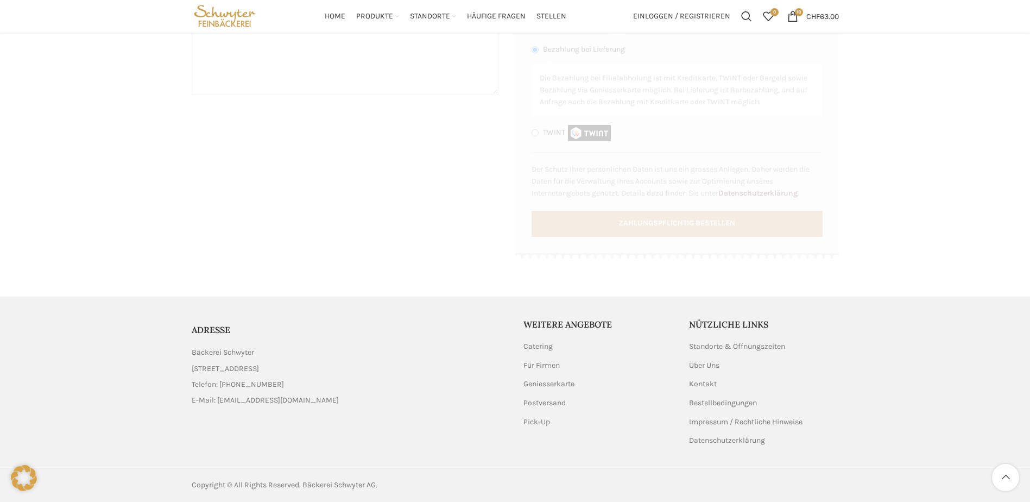
scroll to position [856, 0]
